Goal: Task Accomplishment & Management: Manage account settings

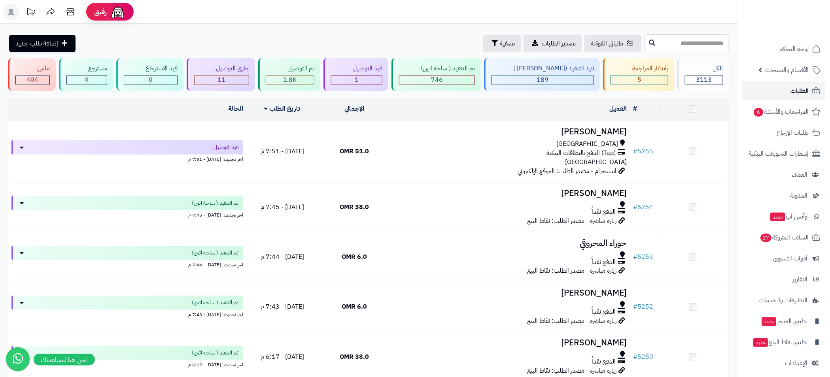
click at [797, 92] on span "الطلبات" at bounding box center [799, 90] width 18 height 11
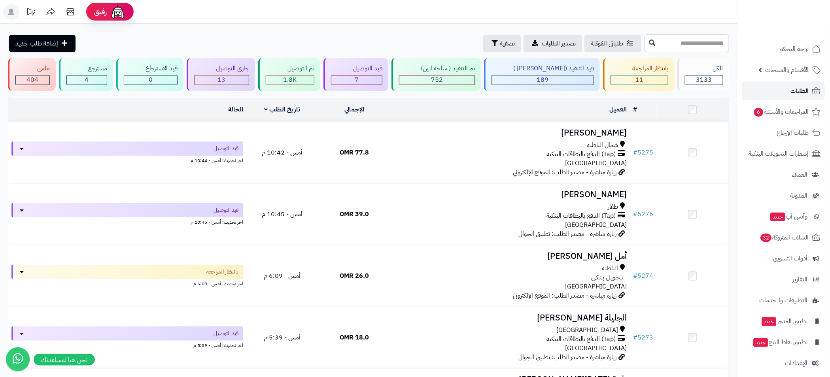
click at [798, 92] on span "الطلبات" at bounding box center [799, 90] width 18 height 11
click at [795, 91] on span "الطلبات" at bounding box center [799, 90] width 18 height 11
click at [789, 113] on span "المراجعات والأسئلة 6" at bounding box center [780, 111] width 55 height 11
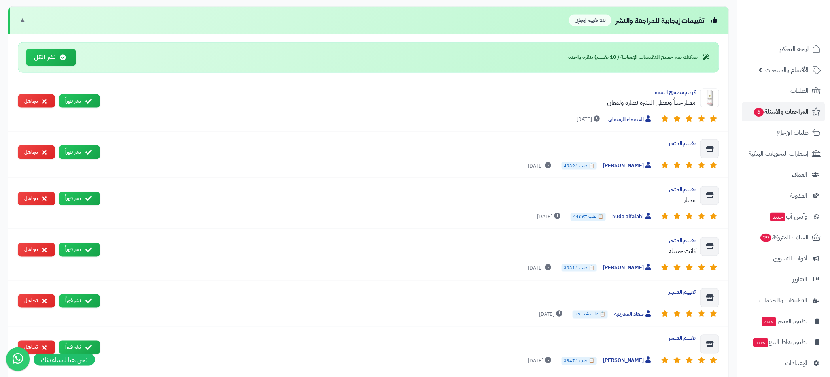
scroll to position [533, 0]
click at [81, 101] on button "نشر فوراً" at bounding box center [79, 101] width 41 height 14
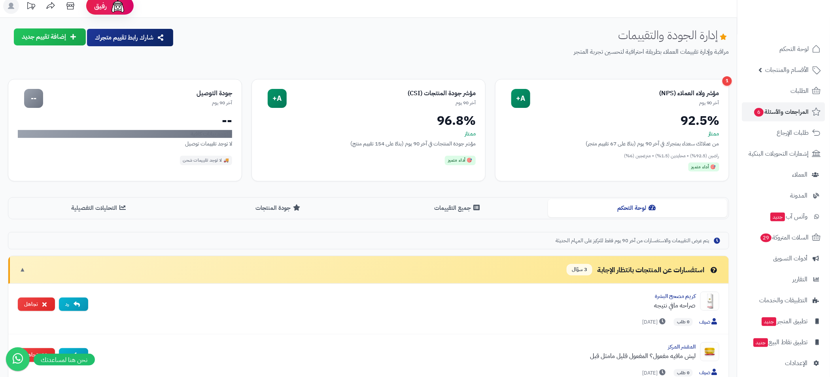
scroll to position [0, 0]
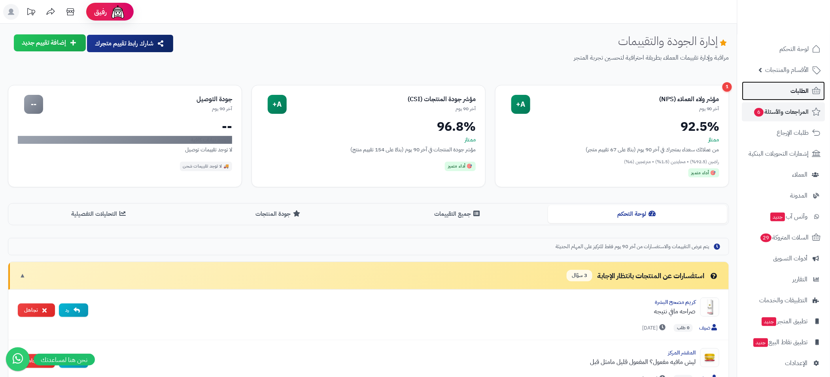
click at [795, 91] on span "الطلبات" at bounding box center [799, 90] width 18 height 11
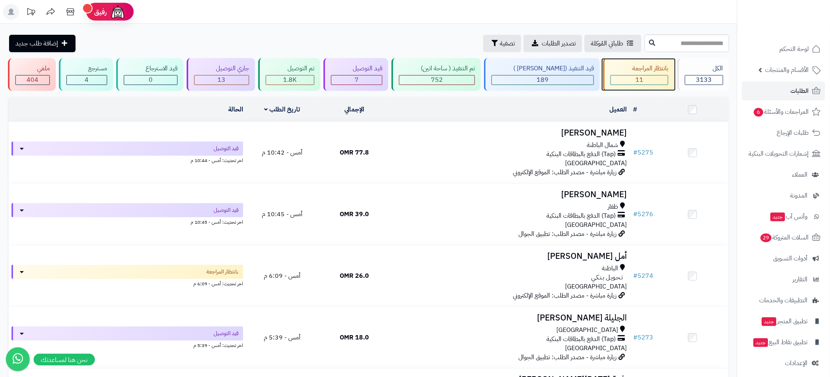
click at [661, 79] on div "11" at bounding box center [639, 79] width 57 height 9
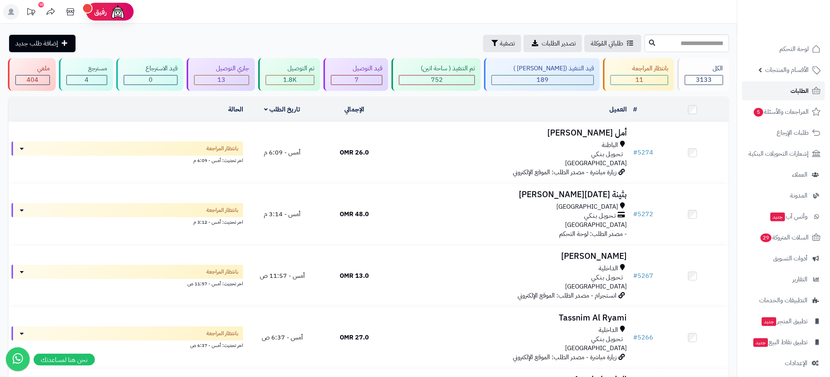
click at [796, 86] on span "الطلبات" at bounding box center [799, 90] width 18 height 11
